Goal: Navigation & Orientation: Find specific page/section

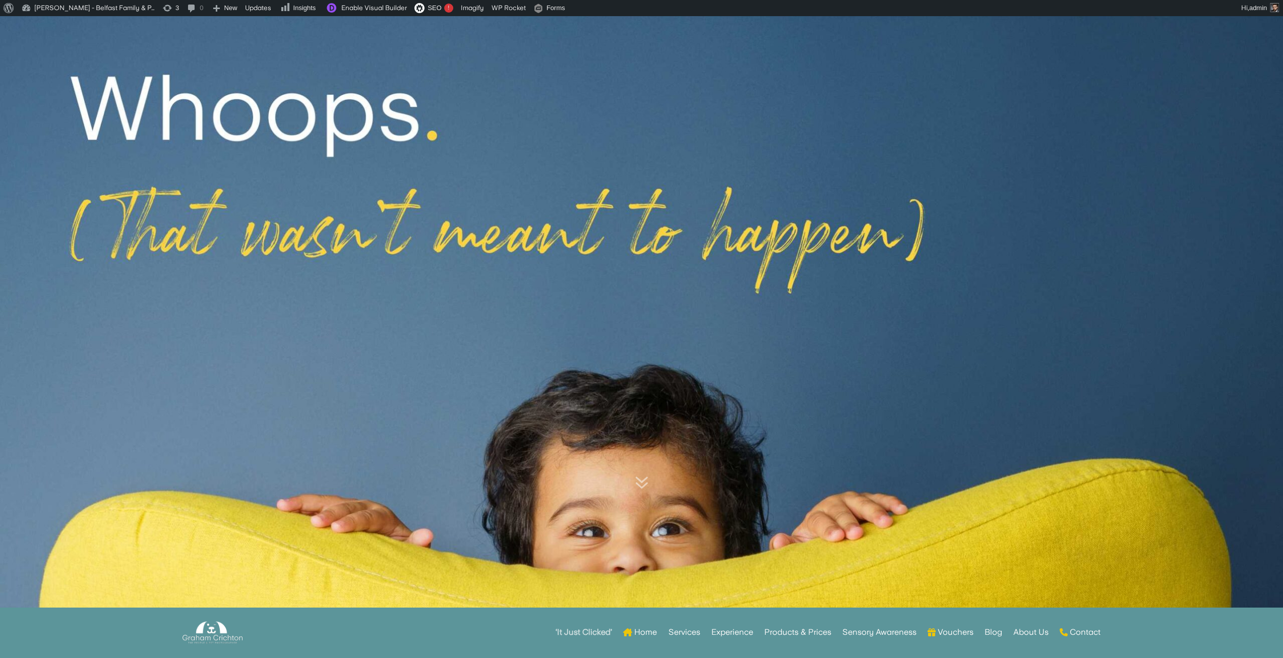
click at [579, 635] on strong "‘It Just Clicked’" at bounding box center [584, 632] width 56 height 7
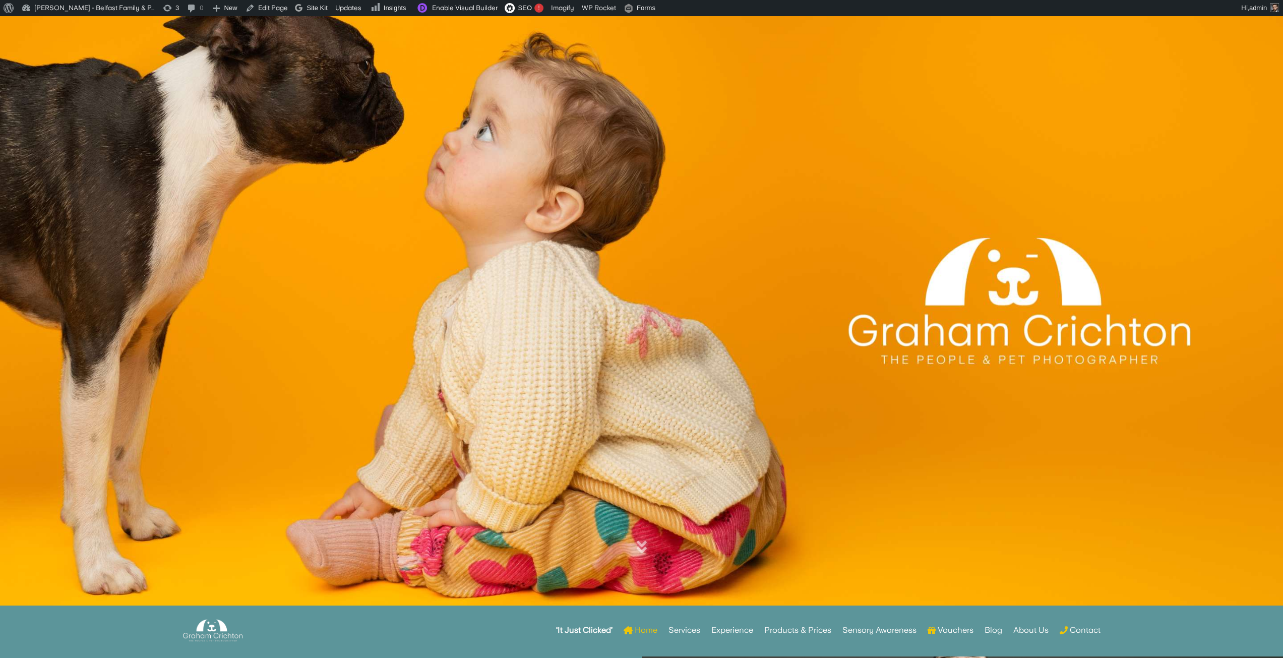
scroll to position [50, 0]
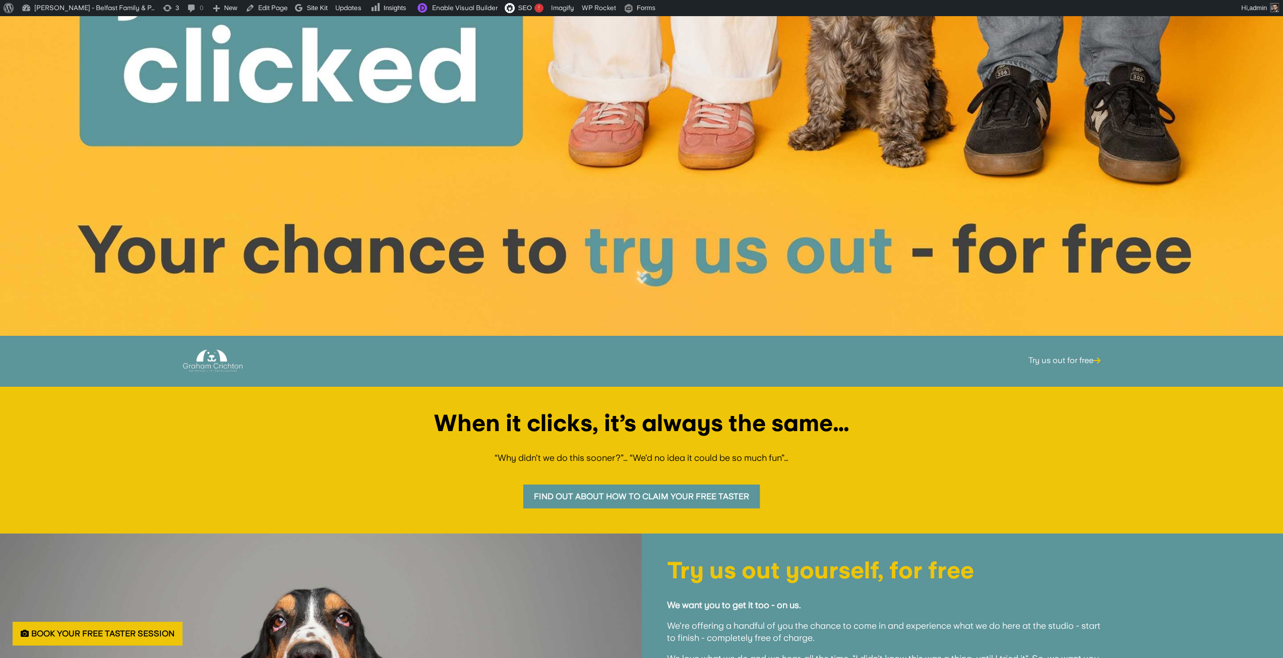
scroll to position [303, 0]
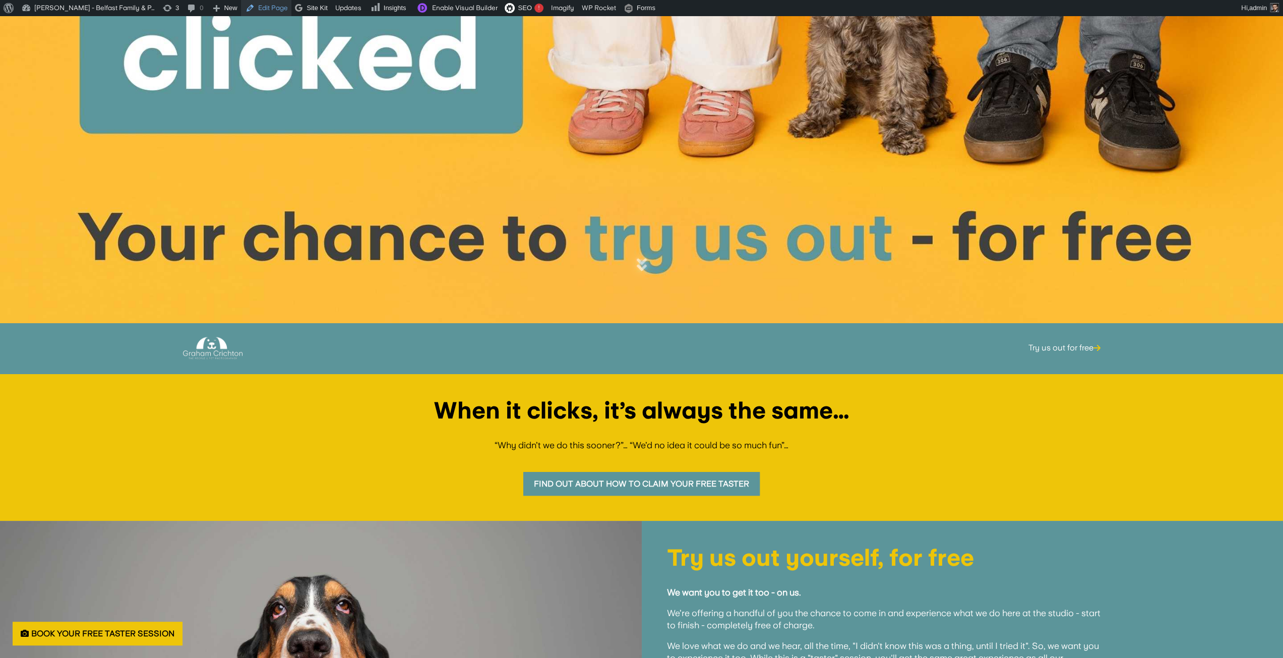
click at [270, 13] on link "Edit Page" at bounding box center [266, 8] width 50 height 16
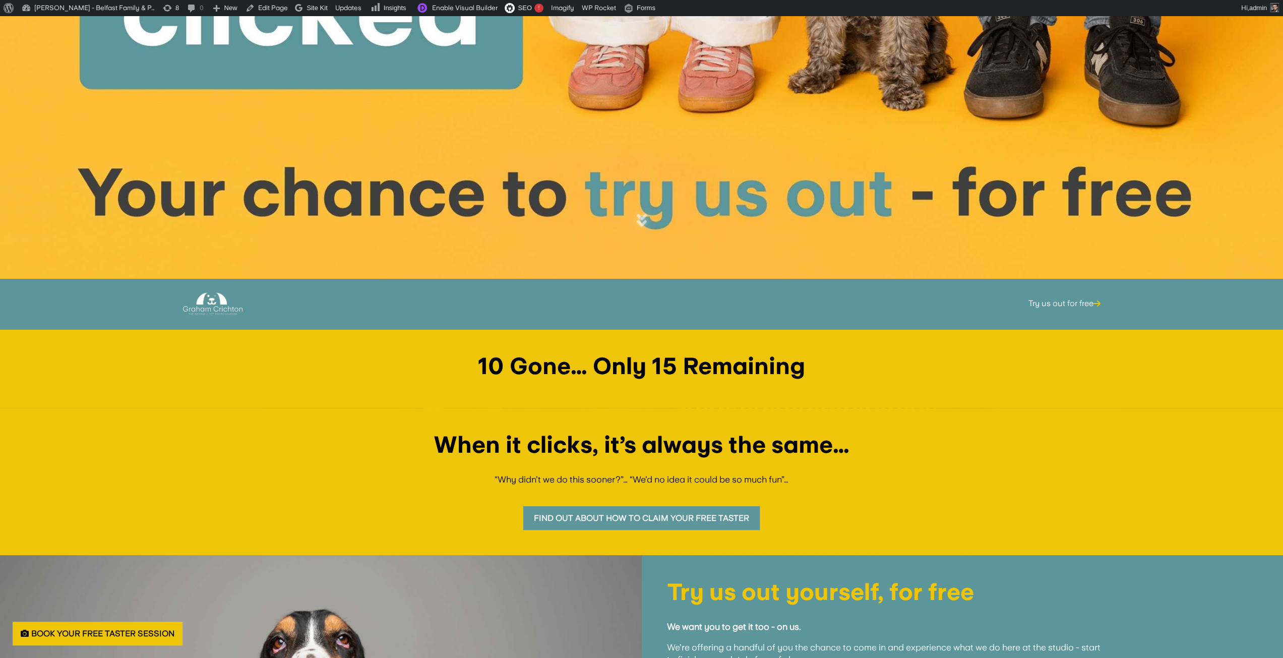
scroll to position [353, 0]
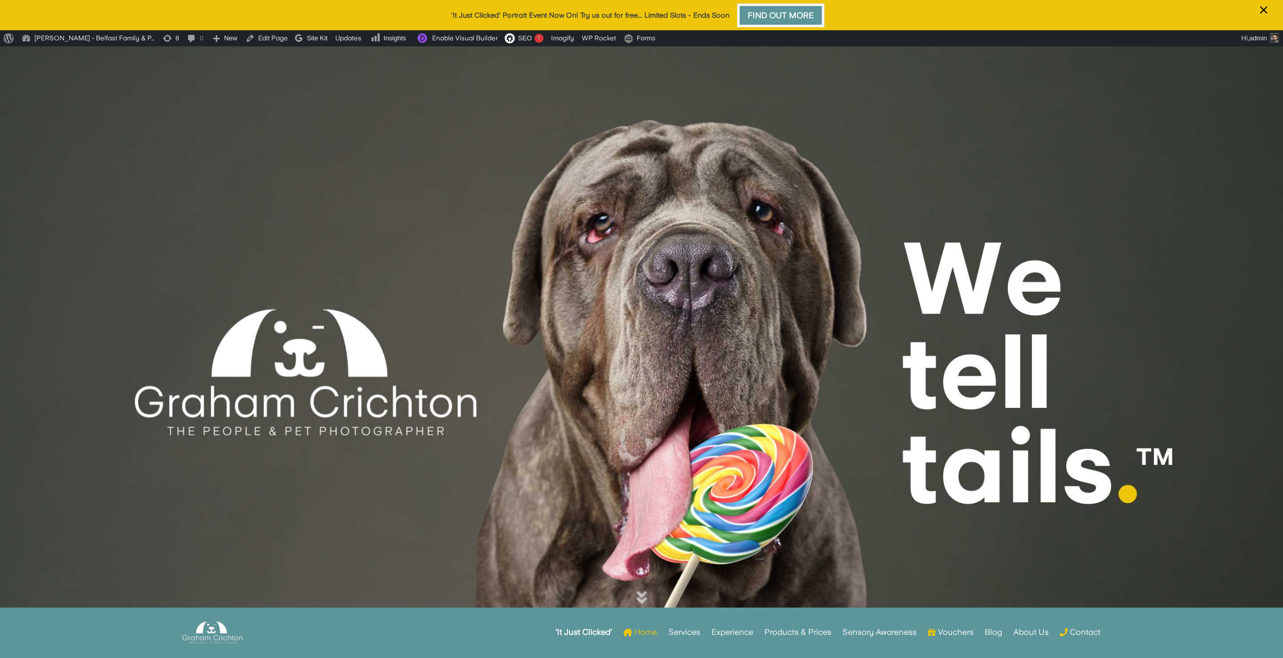
click at [753, 10] on link "Find Out More" at bounding box center [780, 16] width 87 height 24
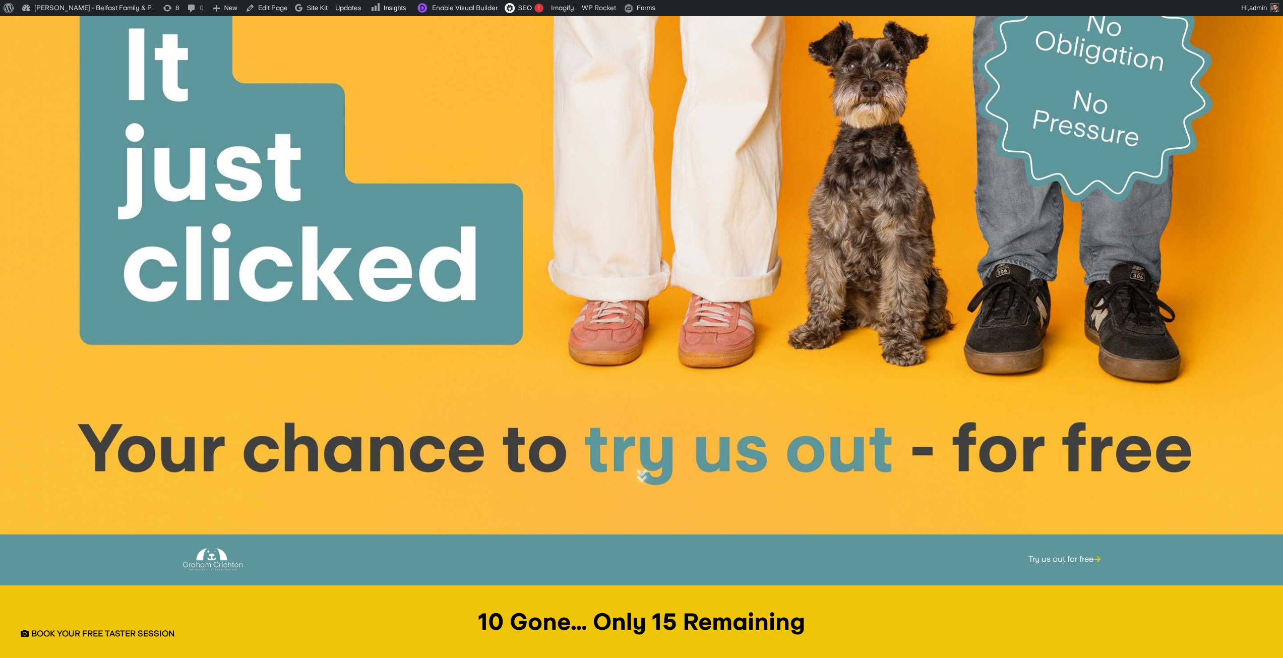
scroll to position [353, 0]
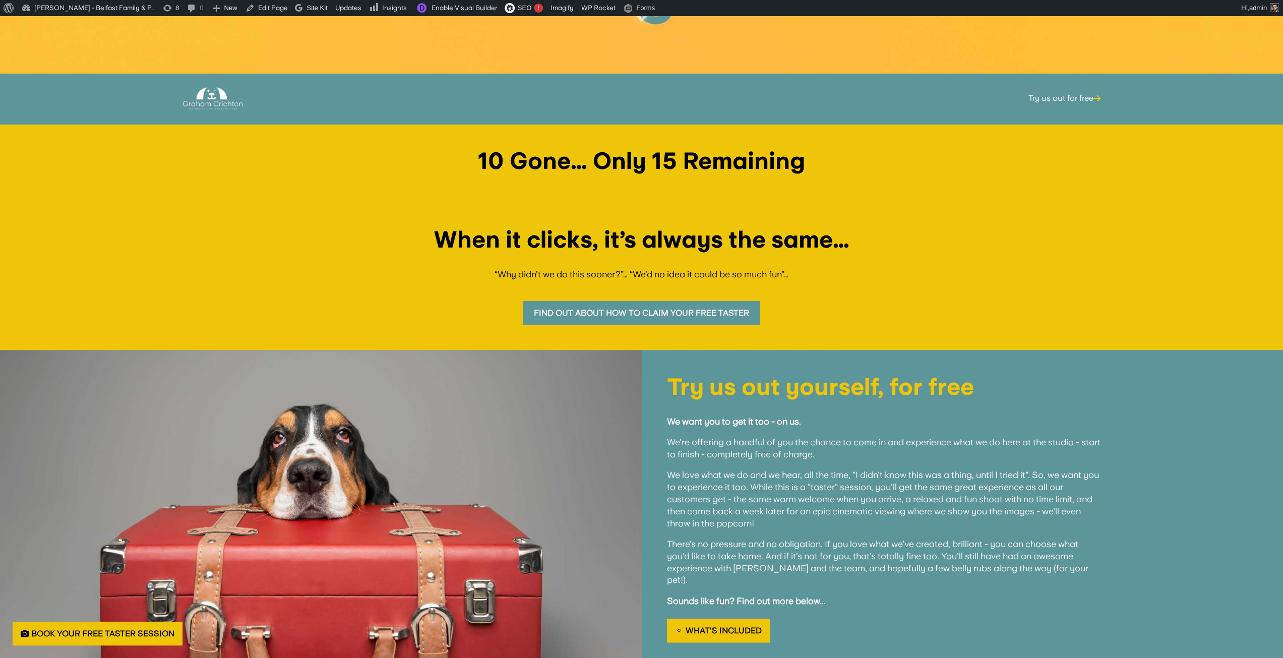
scroll to position [353, 0]
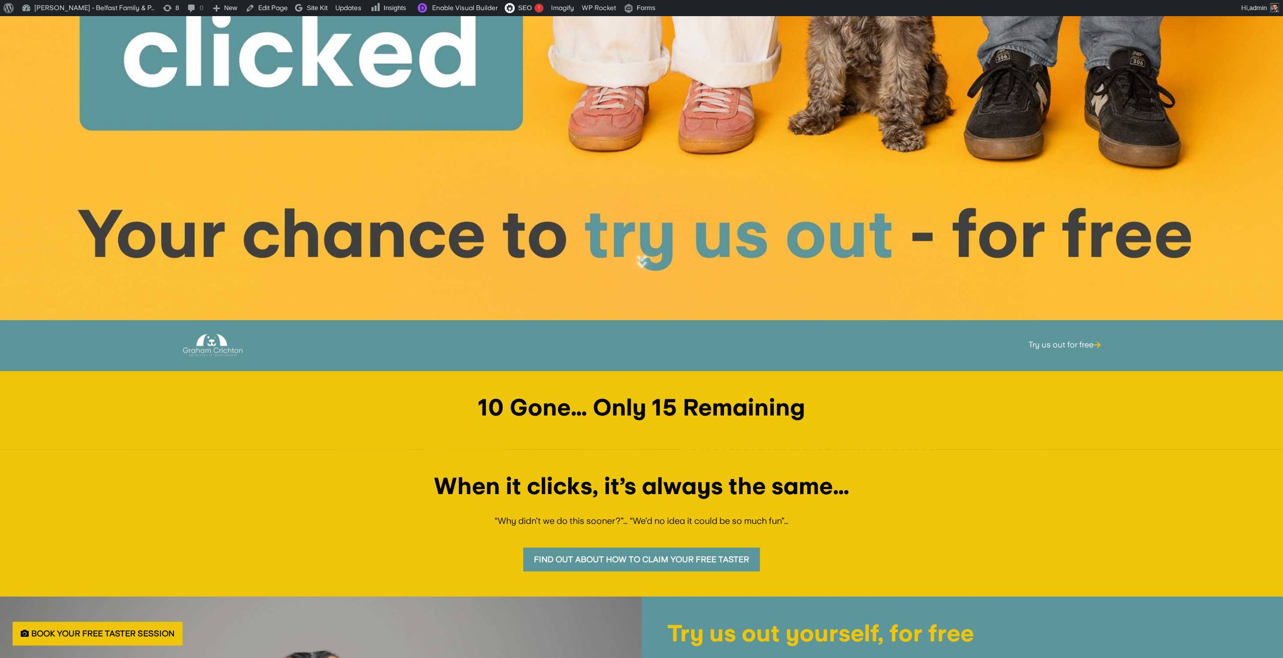
scroll to position [252, 0]
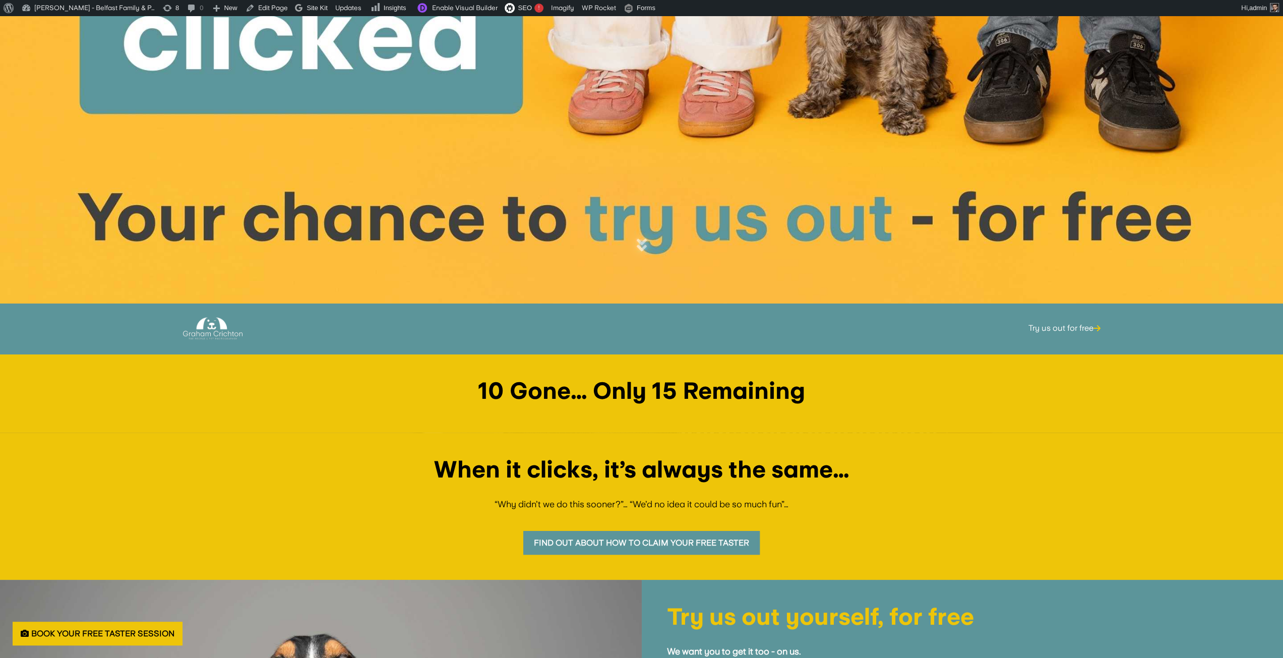
scroll to position [353, 0]
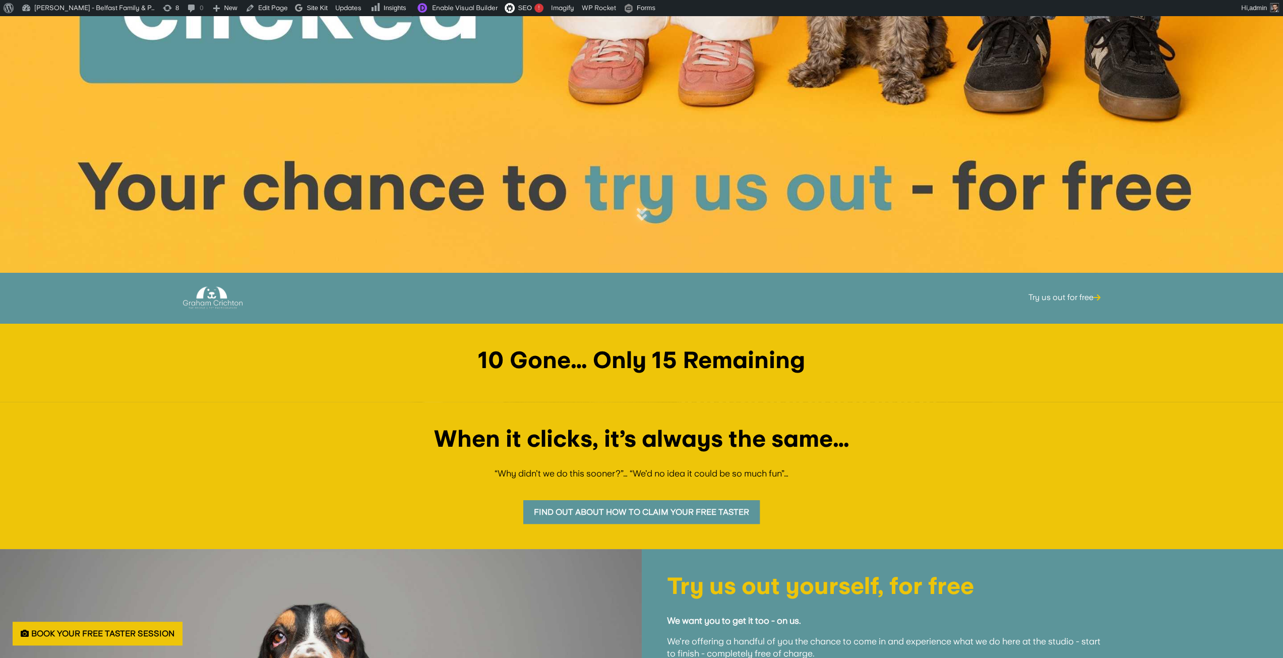
click at [920, 278] on div "Try us out for free Try us out for free" at bounding box center [679, 297] width 843 height 39
